Goal: Transaction & Acquisition: Obtain resource

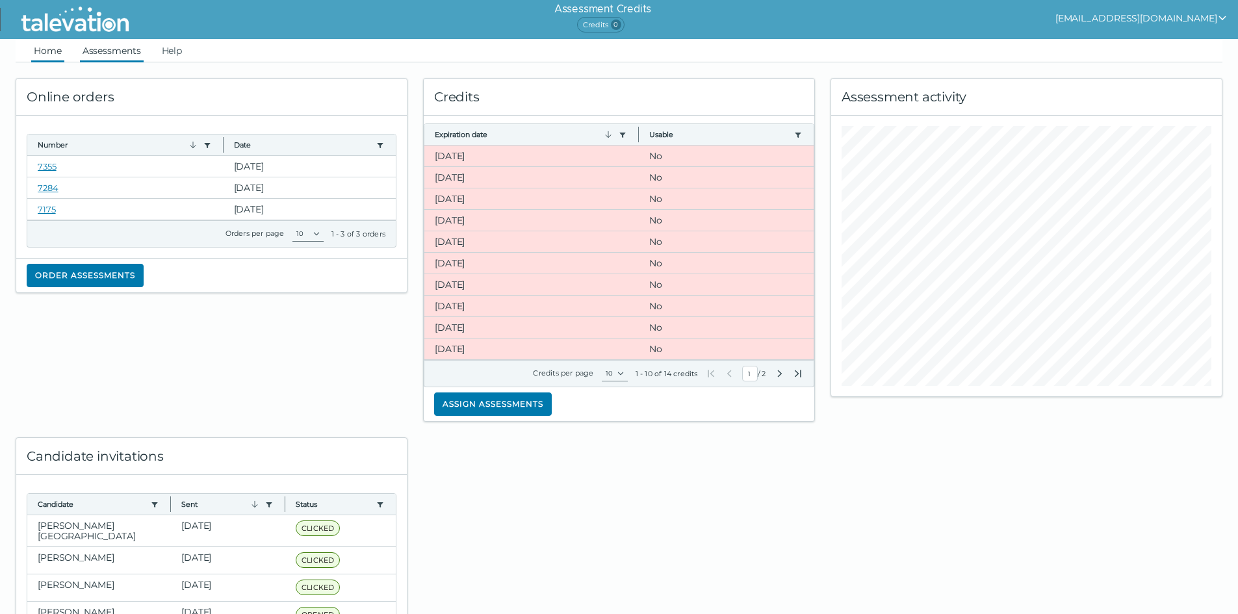
click at [97, 44] on link "Assessments" at bounding box center [112, 50] width 64 height 23
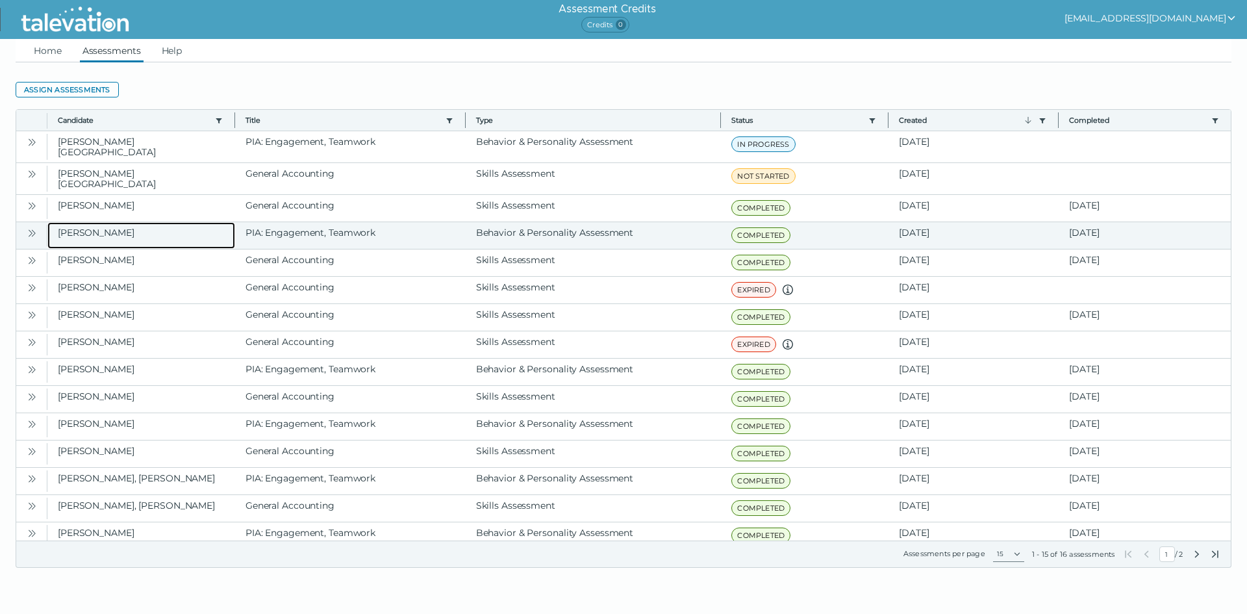
click at [226, 225] on clr-dg-cell "[PERSON_NAME]" at bounding box center [141, 235] width 188 height 27
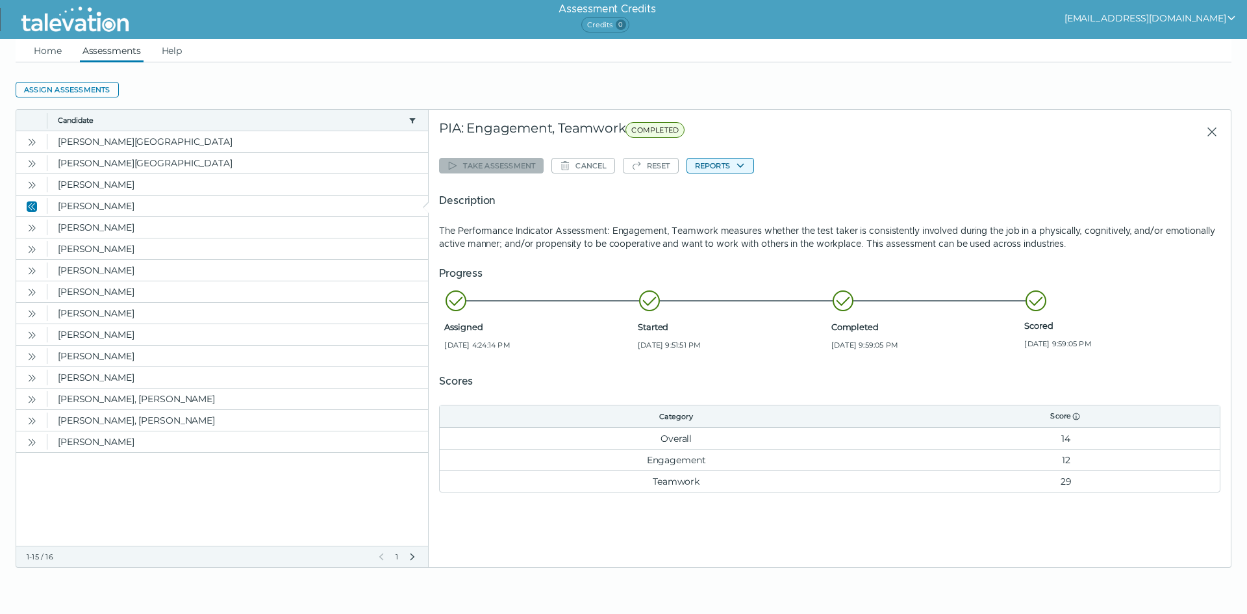
click at [726, 167] on button "Reports" at bounding box center [721, 166] width 68 height 16
click at [734, 175] on clr-dropdown-menu "PIA: Engagement, Teamwork" at bounding box center [759, 191] width 144 height 32
click at [732, 192] on button "PIA: Engagement, Teamwork" at bounding box center [758, 191] width 143 height 16
click at [86, 181] on clr-dg-cell "[PERSON_NAME]" at bounding box center [237, 184] width 381 height 21
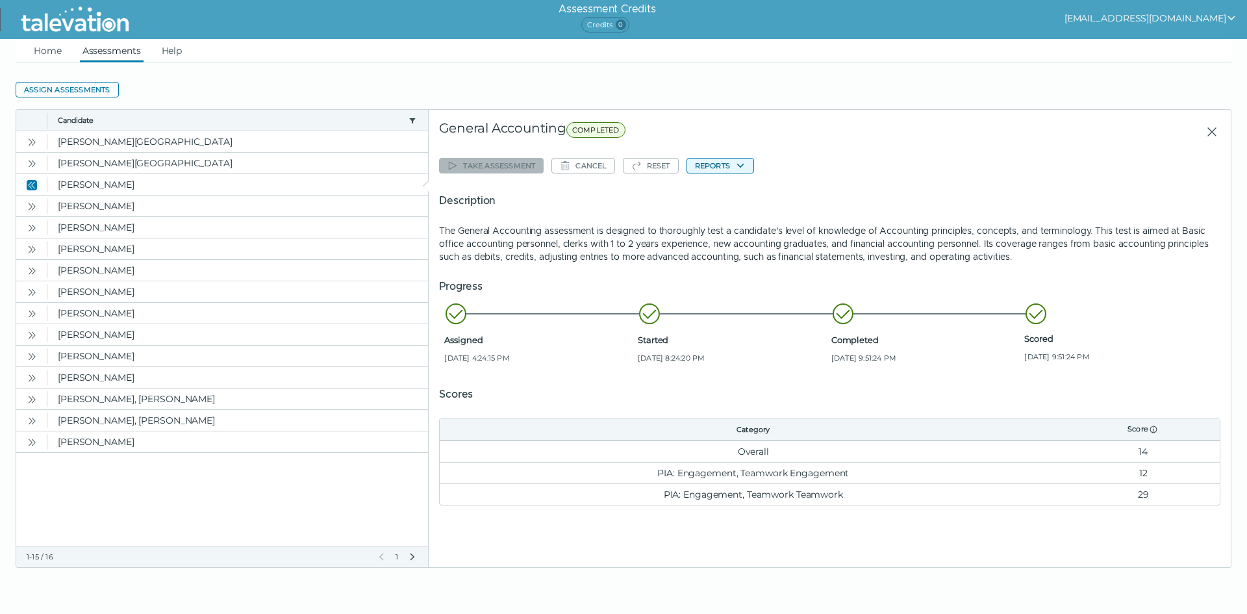
click at [715, 168] on button "Reports" at bounding box center [721, 166] width 68 height 16
click at [725, 190] on button "General Accounting" at bounding box center [739, 191] width 104 height 16
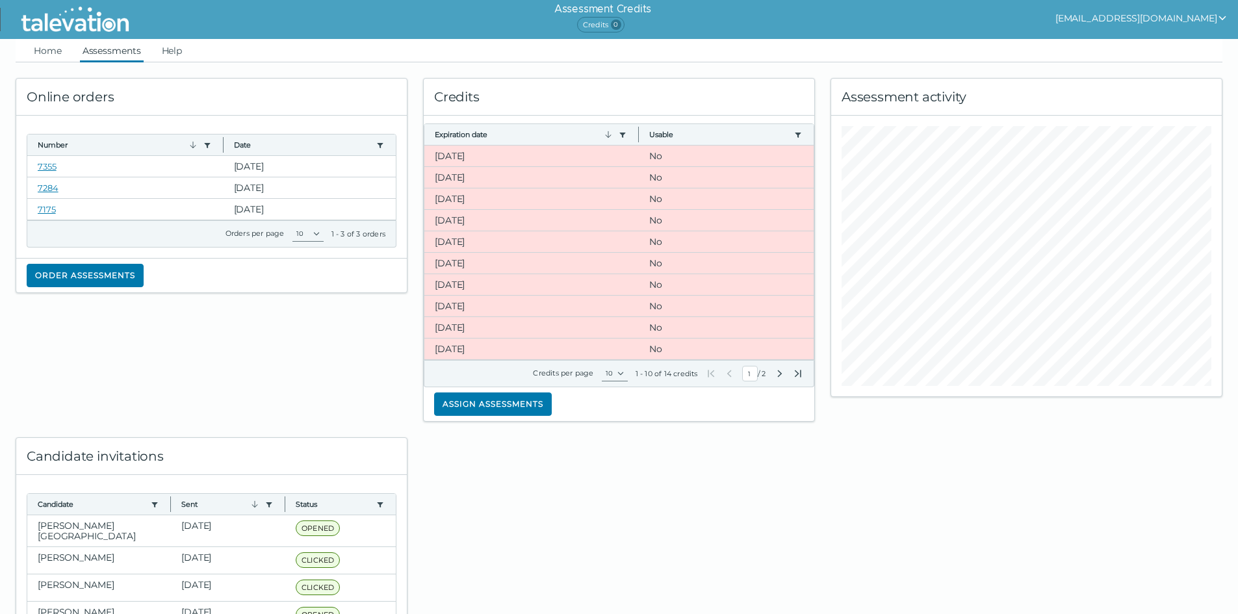
click at [107, 53] on link "Assessments" at bounding box center [112, 50] width 64 height 23
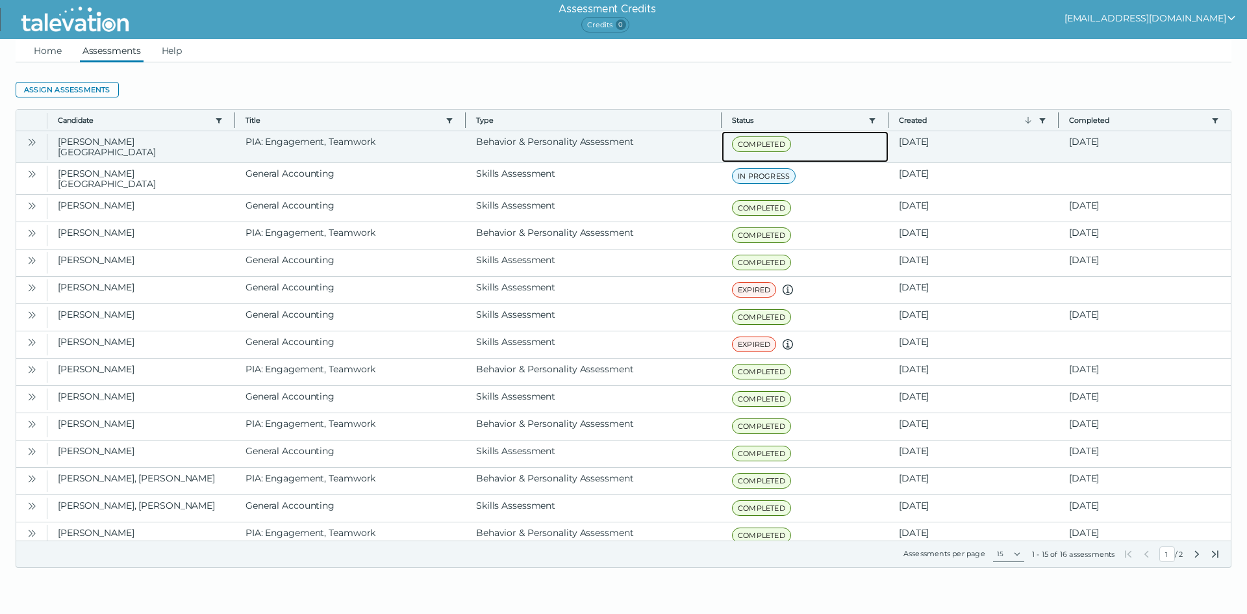
click at [769, 144] on span "COMPLETED" at bounding box center [761, 144] width 59 height 16
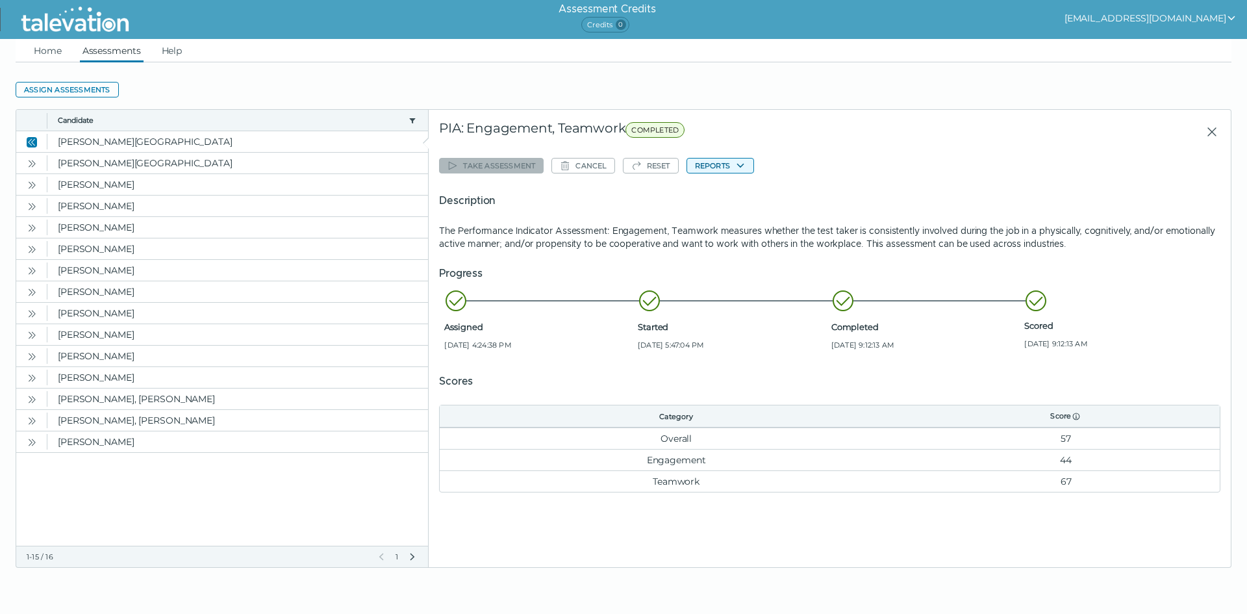
click at [717, 162] on button "Reports" at bounding box center [721, 166] width 68 height 16
click at [719, 195] on button "PIA: Engagement, Teamwork" at bounding box center [758, 191] width 143 height 16
